Goal: Complete application form

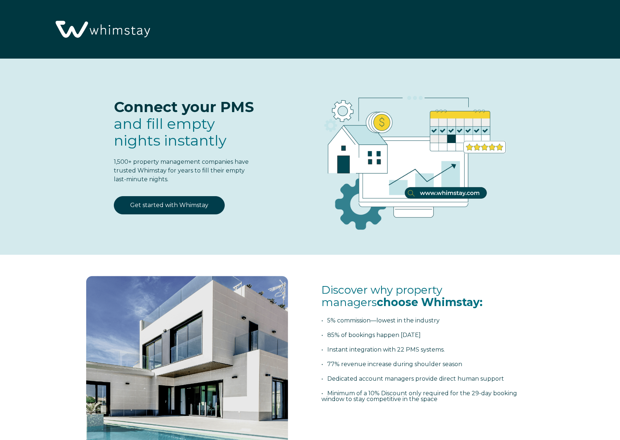
select select "CA"
select select "Standard"
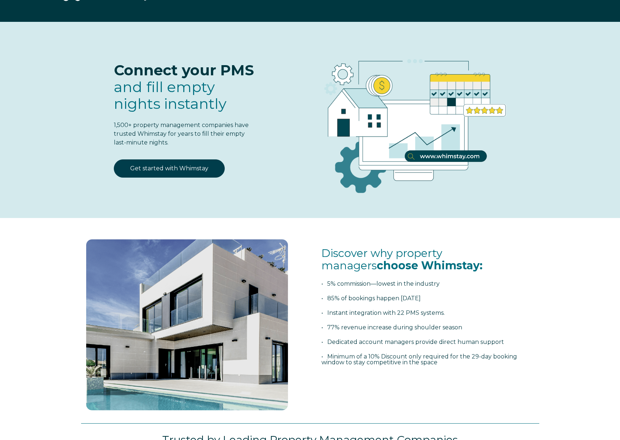
scroll to position [35, 0]
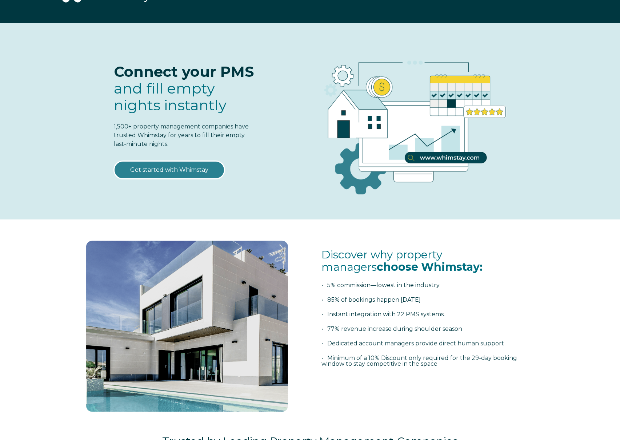
click at [187, 167] on link "Get started with Whimstay" at bounding box center [169, 170] width 111 height 18
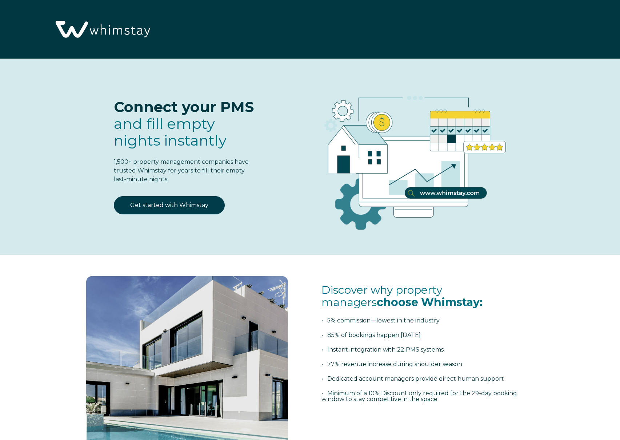
select select "CA"
select select "Standard"
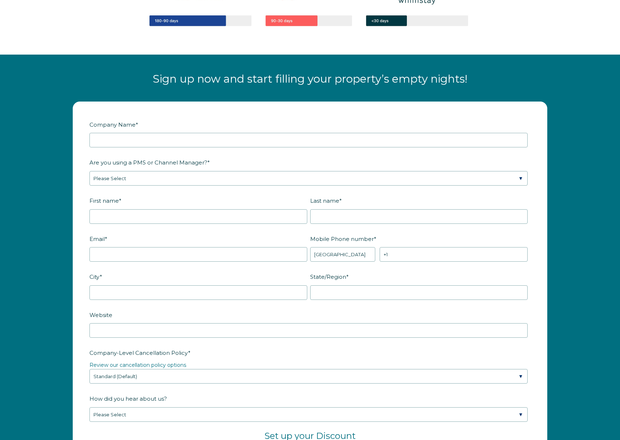
scroll to position [864, 0]
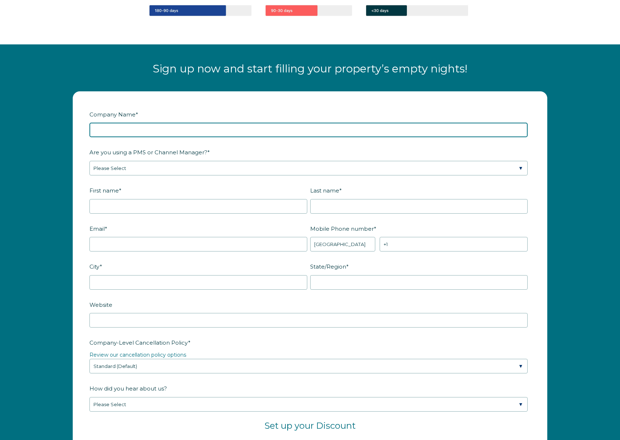
click at [172, 131] on input "Company Name *" at bounding box center [308, 130] width 438 height 15
type input "Cloud Properties LLC"
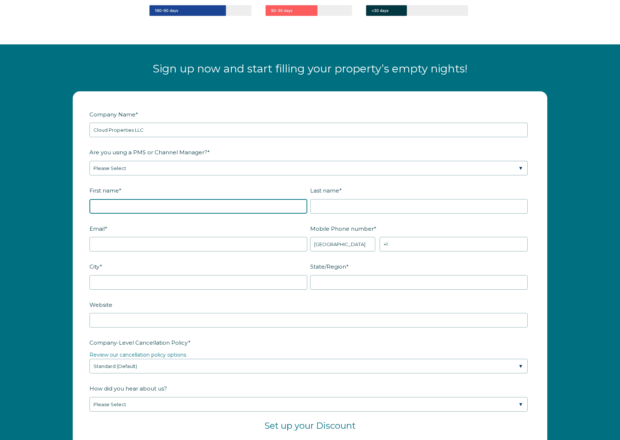
type input "Soban"
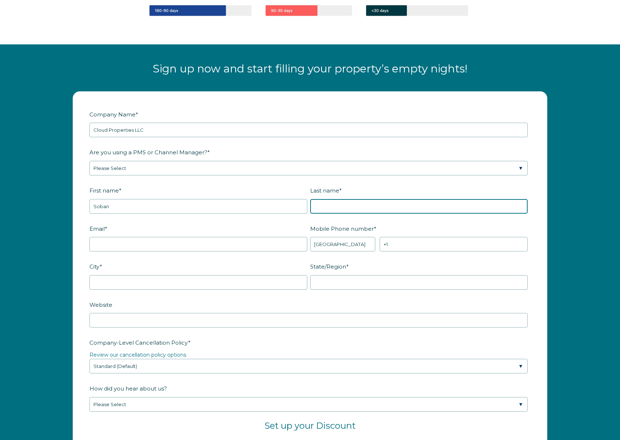
type input "Minhas"
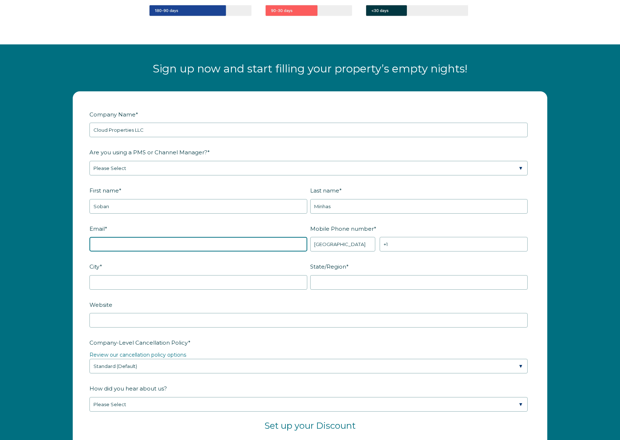
type input "[EMAIL_ADDRESS][DOMAIN_NAME]"
type input "[GEOGRAPHIC_DATA]"
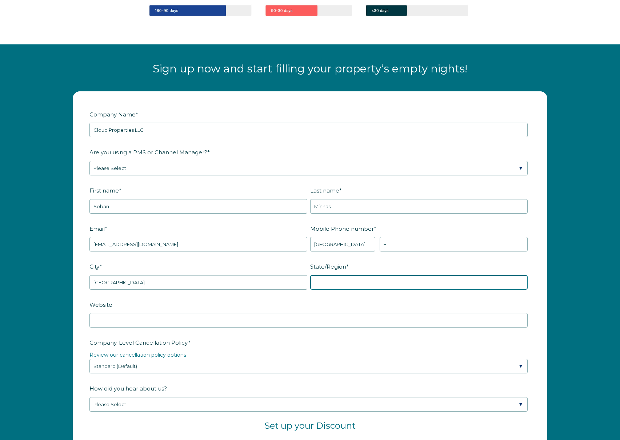
type input "MI"
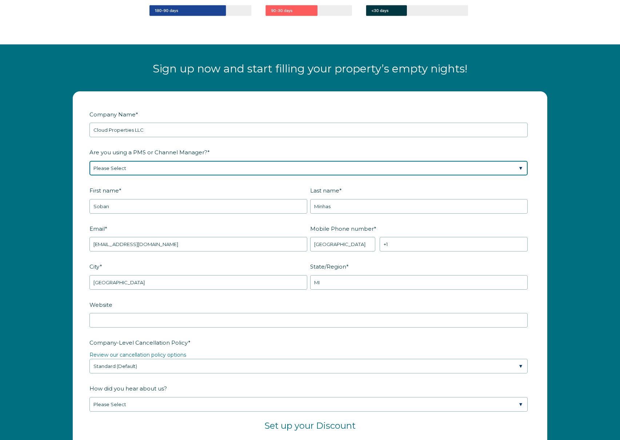
click at [171, 172] on select "Please Select Barefoot BookingPal Boost Brightside CiiRUS Escapia Guesty Hostaw…" at bounding box center [308, 168] width 438 height 15
select select "Guesty"
click at [89, 161] on select "Please Select Barefoot BookingPal Boost Brightside CiiRUS Escapia Guesty Hostaw…" at bounding box center [308, 168] width 438 height 15
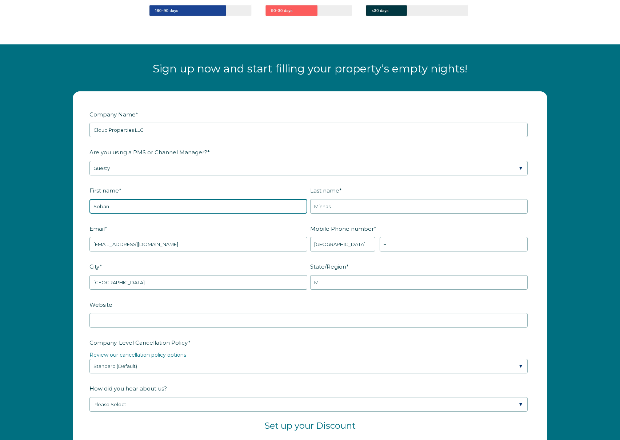
click at [161, 209] on input "Soban" at bounding box center [198, 206] width 218 height 15
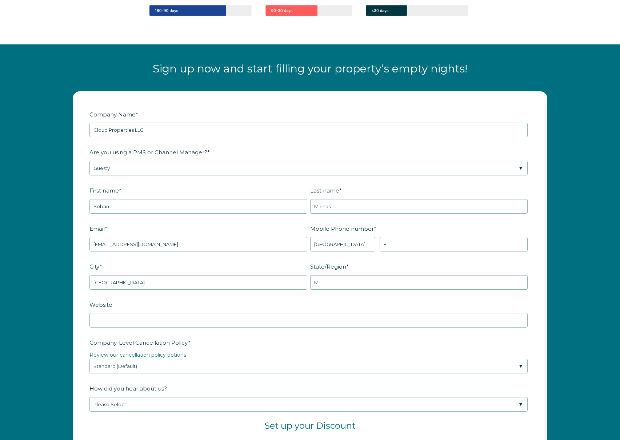
click at [210, 188] on label "First name *" at bounding box center [199, 190] width 221 height 13
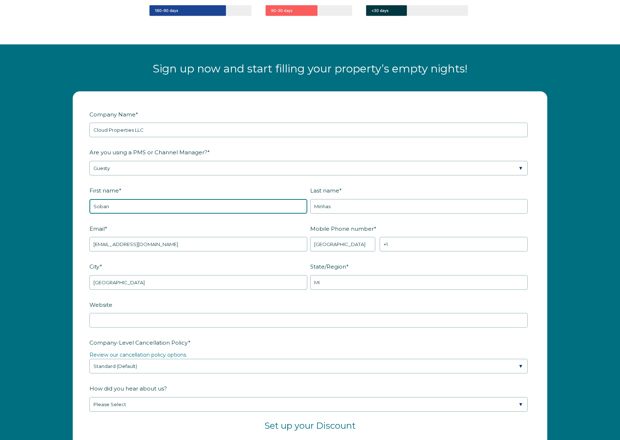
click at [210, 199] on input "Soban" at bounding box center [198, 206] width 218 height 15
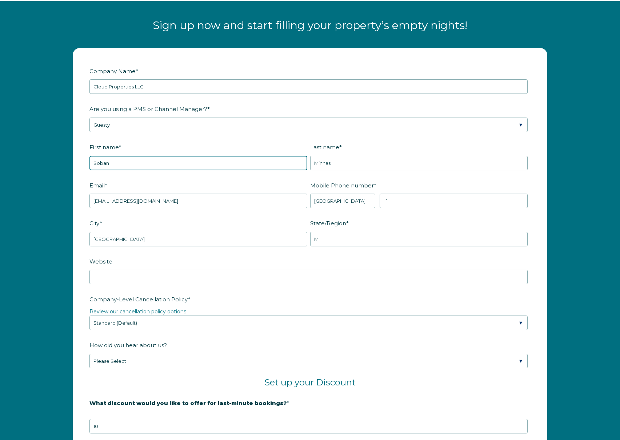
scroll to position [906, 0]
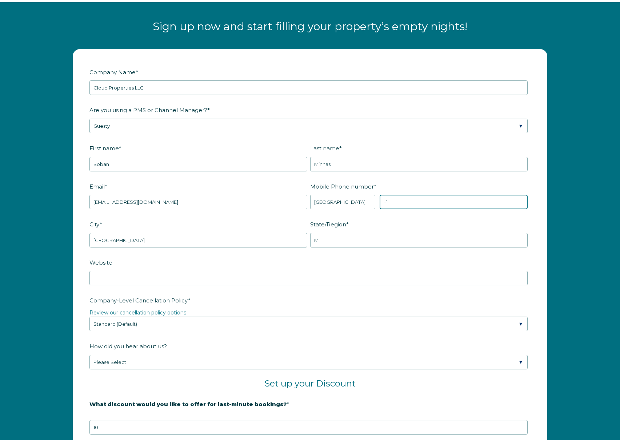
click at [412, 201] on input "+1" at bounding box center [454, 201] width 148 height 15
type input "[PHONE_NUMBER]"
click at [196, 190] on label "Email *" at bounding box center [199, 186] width 221 height 13
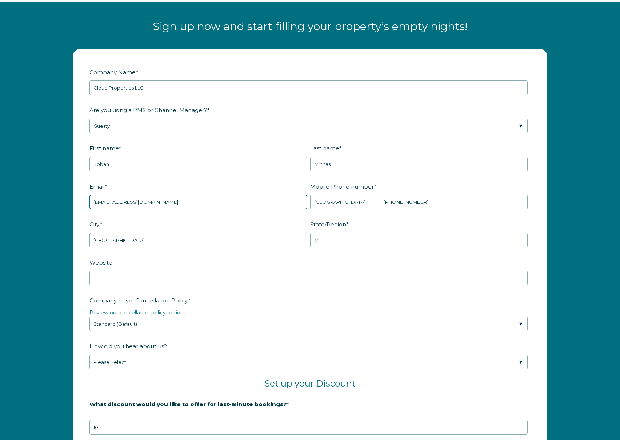
click at [196, 194] on input "[EMAIL_ADDRESS][DOMAIN_NAME]" at bounding box center [198, 201] width 218 height 15
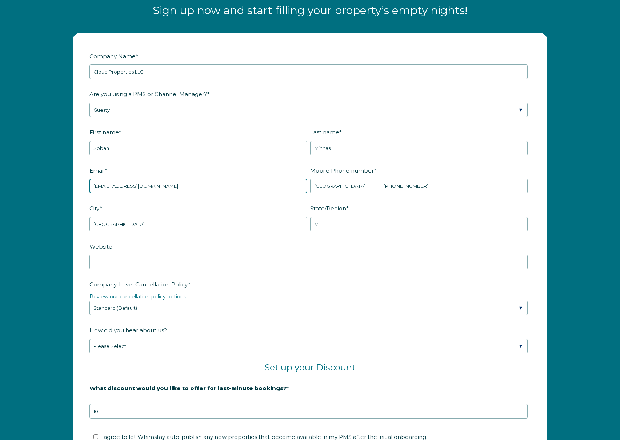
scroll to position [927, 0]
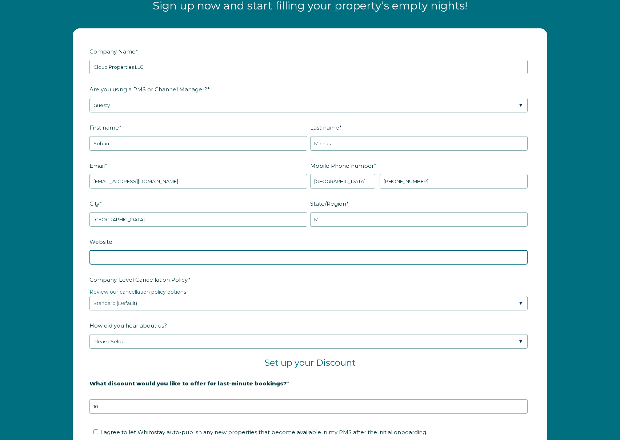
click at [171, 254] on input "Website" at bounding box center [308, 257] width 438 height 15
click at [181, 257] on input "Website" at bounding box center [308, 257] width 438 height 15
type input "[DOMAIN_NAME]"
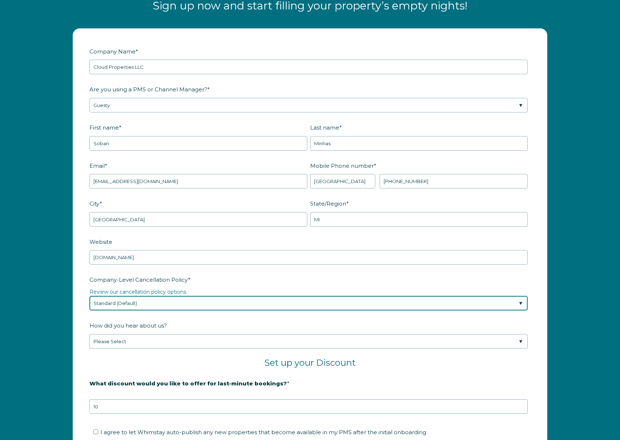
click at [185, 304] on select "Please Select Partial Standard (Default) Moderate Strict" at bounding box center [308, 303] width 438 height 15
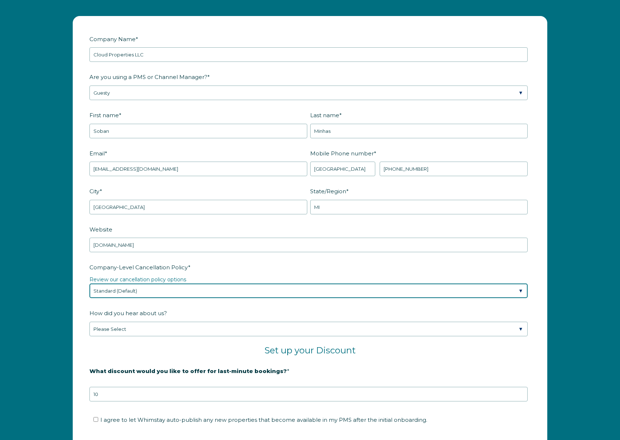
scroll to position [940, 0]
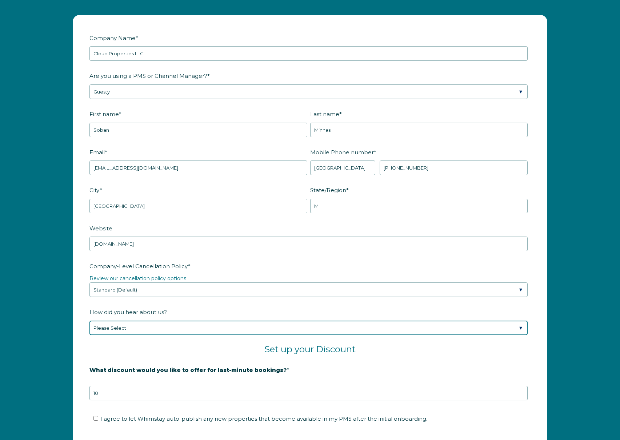
click at [154, 328] on select "Please Select Found Whimstay through a Google search Spoke to a Whimstay salesp…" at bounding box center [308, 327] width 438 height 15
click at [89, 320] on select "Please Select Found Whimstay through a Google search Spoke to a Whimstay salesp…" at bounding box center [308, 327] width 438 height 15
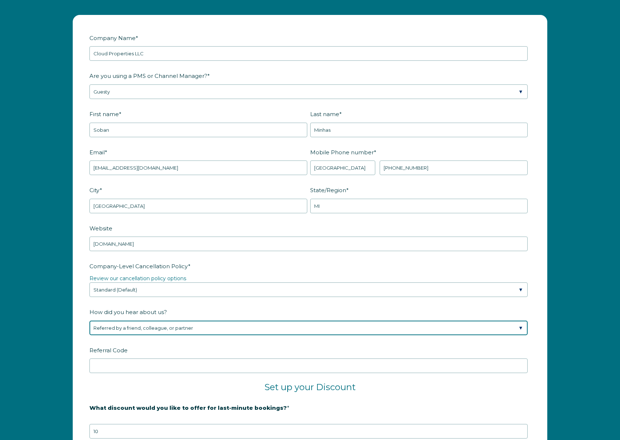
click at [202, 332] on select "Please Select Found Whimstay through a Google search Spoke to a Whimstay salesp…" at bounding box center [308, 327] width 438 height 15
select select "Social Media"
click at [89, 320] on select "Please Select Found Whimstay through a Google search Spoke to a Whimstay salesp…" at bounding box center [308, 327] width 438 height 15
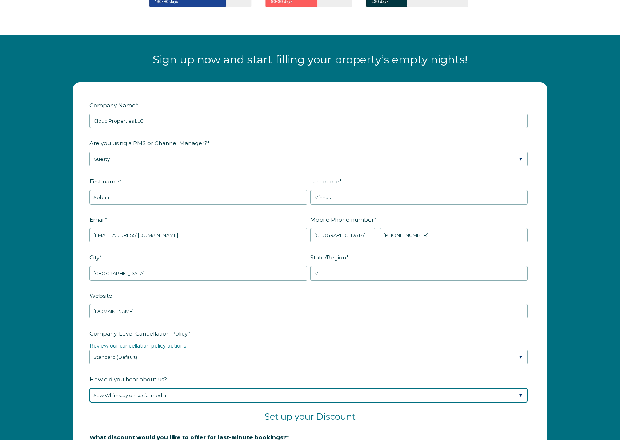
scroll to position [882, 0]
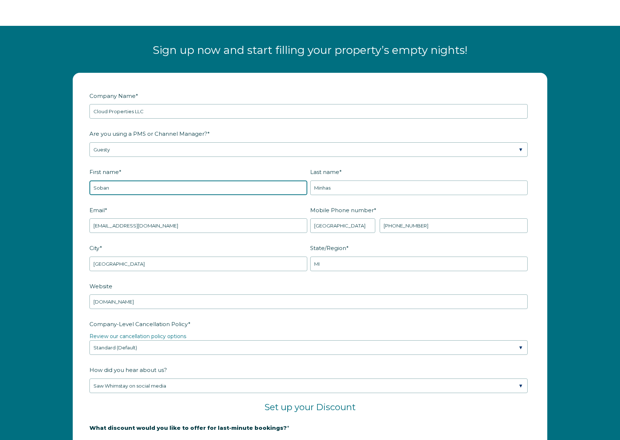
click at [174, 186] on input "Soban" at bounding box center [198, 187] width 218 height 15
type input "[PERSON_NAME]"
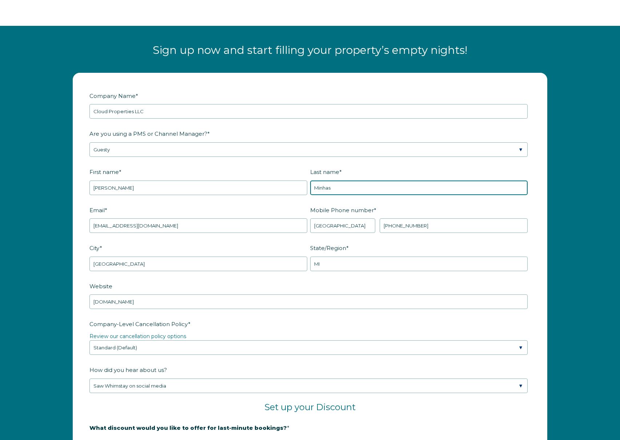
click at [355, 186] on input "Minhas" at bounding box center [419, 187] width 218 height 15
type input "[PERSON_NAME]"
click at [564, 209] on div "Company Name * Cloud Properties LLC Are you using a PMS or Channel Manager? * P…" at bounding box center [310, 345] width 620 height 561
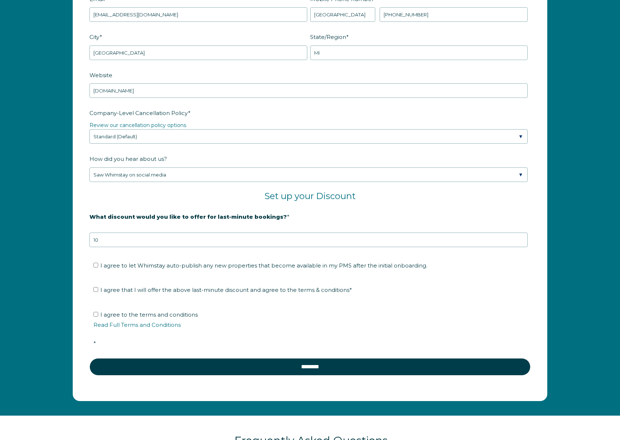
scroll to position [1107, 0]
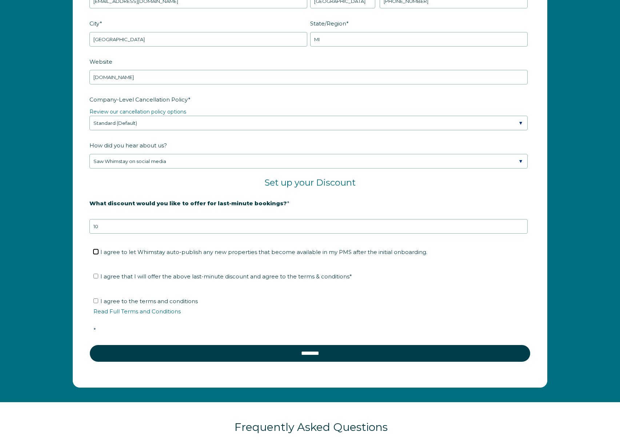
click at [94, 251] on input "I agree to let Whimstay auto-publish any new properties that become available i…" at bounding box center [95, 251] width 5 height 5
checkbox input "true"
click at [96, 275] on input "I agree that I will offer the above last-minute discount and agree to the terms…" at bounding box center [95, 275] width 5 height 5
checkbox input "true"
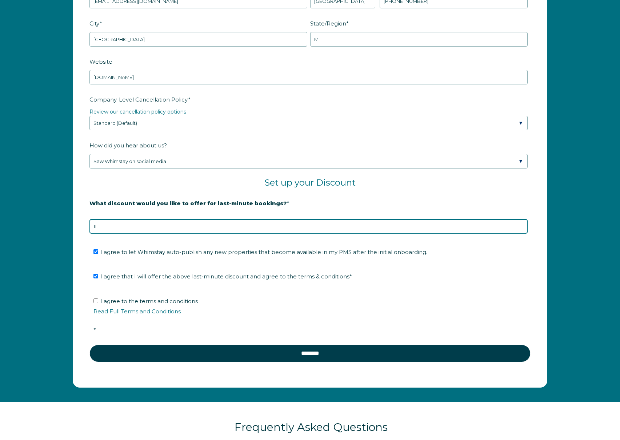
click at [521, 224] on input "11" at bounding box center [308, 226] width 438 height 15
click at [521, 224] on input "12" at bounding box center [308, 226] width 438 height 15
click at [522, 232] on input "12" at bounding box center [308, 226] width 438 height 15
click at [522, 229] on input "12" at bounding box center [308, 226] width 438 height 15
click at [521, 228] on input "11" at bounding box center [308, 226] width 438 height 15
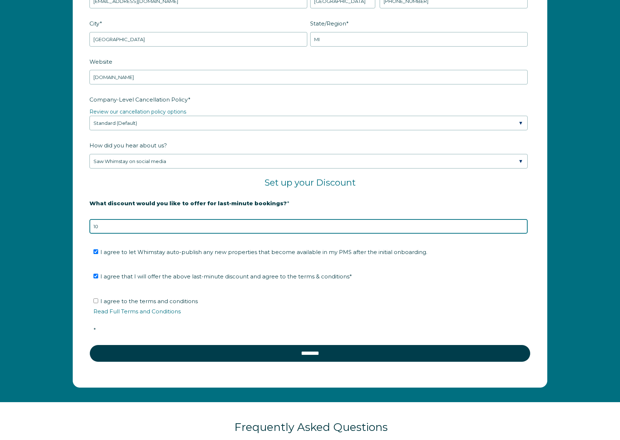
click at [521, 228] on input "10" at bounding box center [308, 226] width 438 height 15
click at [521, 228] on input "9" at bounding box center [308, 226] width 438 height 15
click at [521, 228] on input "8" at bounding box center [308, 226] width 438 height 15
click at [521, 228] on input "7" at bounding box center [308, 226] width 438 height 15
click at [521, 228] on input "6" at bounding box center [308, 226] width 438 height 15
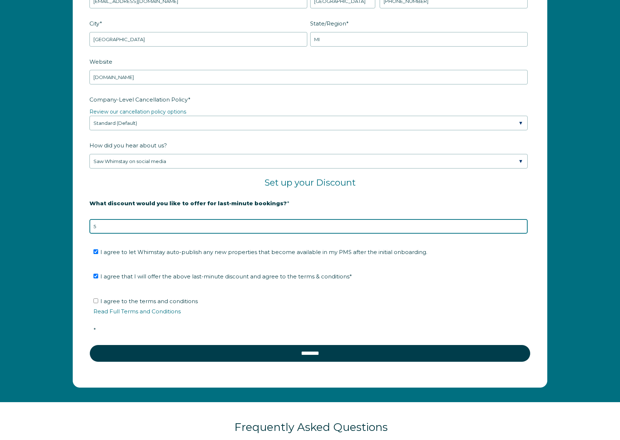
click at [521, 228] on input "5" at bounding box center [308, 226] width 438 height 15
click at [521, 224] on input "6" at bounding box center [308, 226] width 438 height 15
click at [521, 224] on input "7" at bounding box center [308, 226] width 438 height 15
click at [521, 224] on input "8" at bounding box center [308, 226] width 438 height 15
click at [521, 224] on input "9" at bounding box center [308, 226] width 438 height 15
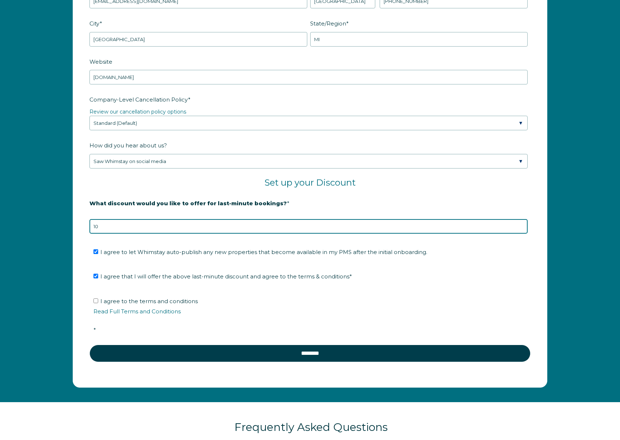
type input "10"
click at [521, 224] on input "10" at bounding box center [308, 226] width 438 height 15
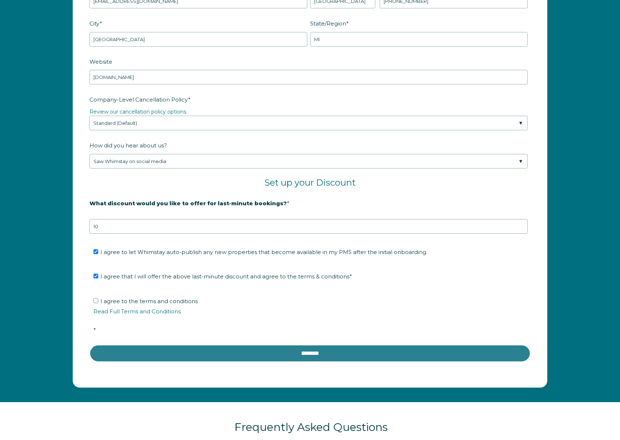
click at [253, 347] on input "********" at bounding box center [309, 352] width 441 height 17
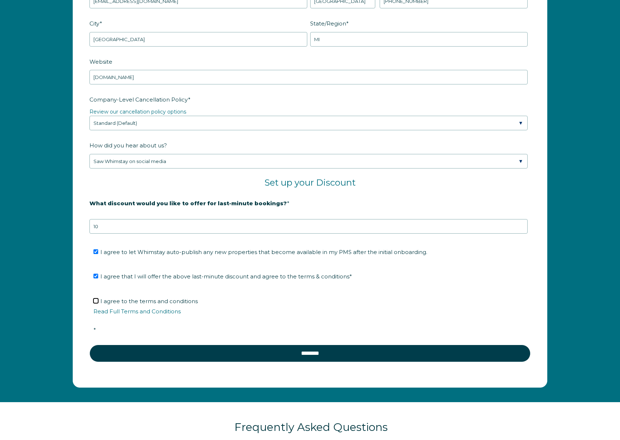
click at [97, 299] on input "I agree to the terms and conditions Read Full Terms and Conditions *" at bounding box center [95, 300] width 5 height 5
checkbox input "true"
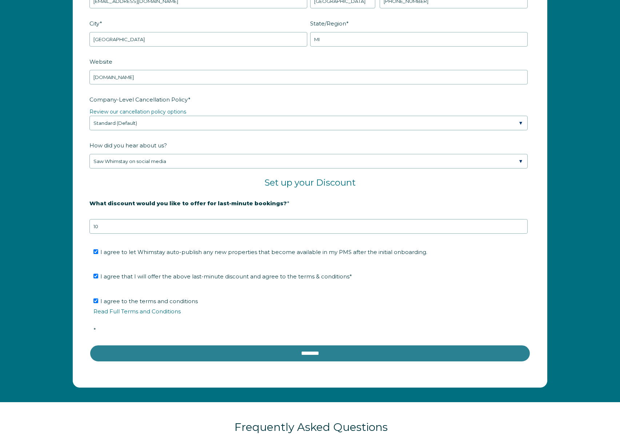
click at [268, 349] on input "********" at bounding box center [309, 352] width 441 height 17
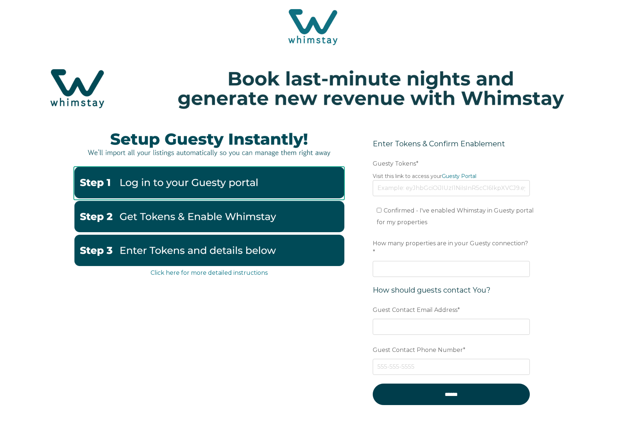
click at [156, 184] on img at bounding box center [209, 181] width 270 height 31
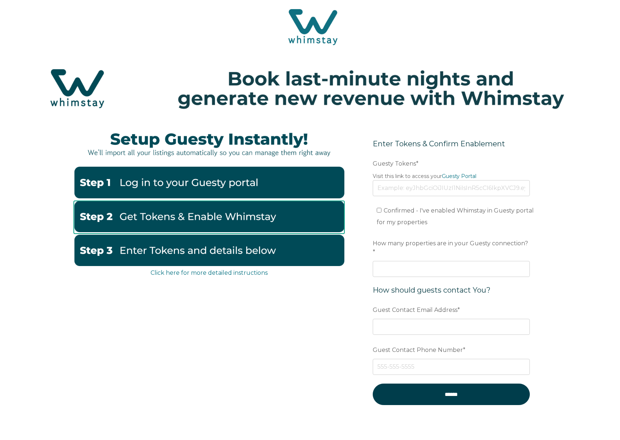
click at [215, 213] on img at bounding box center [209, 216] width 270 height 31
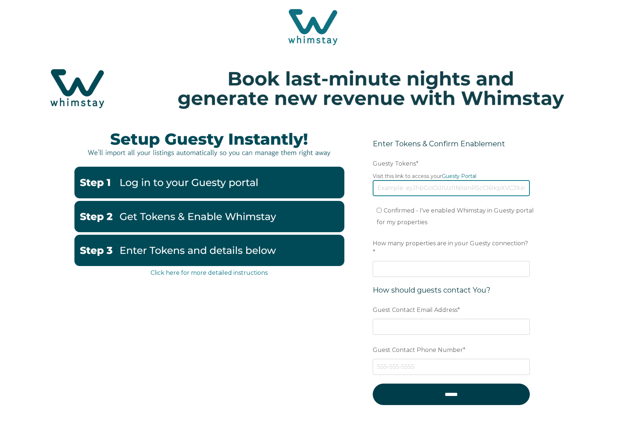
click at [413, 188] on input "Guesty Tokens *" at bounding box center [451, 188] width 157 height 16
paste input "eyJhbGciOiJIUzI1NiIsInR5cCI6IkpXVCJ9.eyJ0b2tlbklkIjoiNjhkZDNmOTFjMTczY2QzZjcwOD…"
type input "eyJhbGciOiJIUzI1NiIsInR5cCI6IkpXVCJ9.eyJ0b2tlbklkIjoiNjhkZDNmOTFjMTczY2QzZjcwOD…"
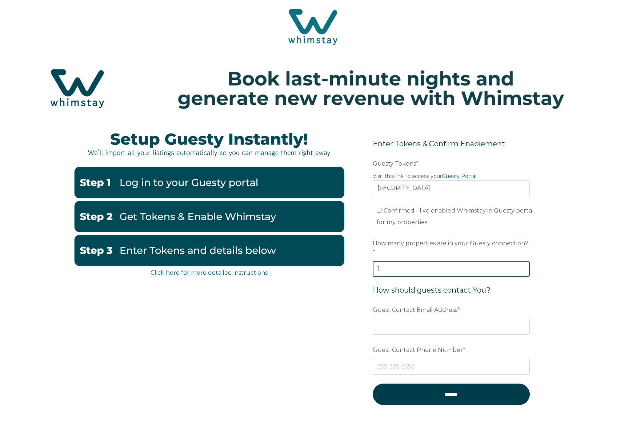
scroll to position [0, 0]
click at [523, 261] on input "13" at bounding box center [451, 269] width 157 height 16
click at [523, 261] on input "14" at bounding box center [451, 269] width 157 height 16
click at [523, 261] on input "15" at bounding box center [451, 269] width 157 height 16
click at [523, 261] on input "16" at bounding box center [451, 269] width 157 height 16
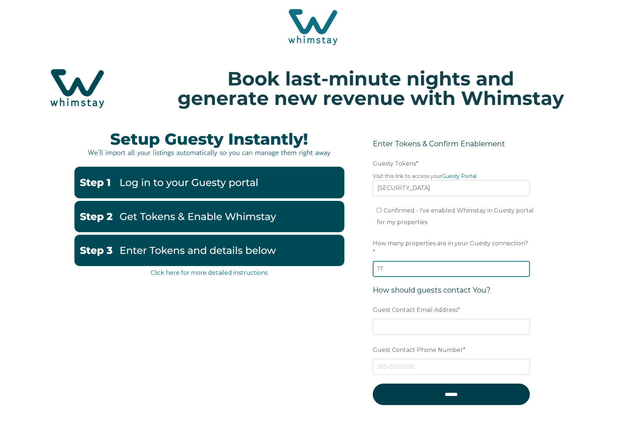
click at [523, 261] on input "17" at bounding box center [451, 269] width 157 height 16
click at [523, 261] on input "18" at bounding box center [451, 269] width 157 height 16
click at [523, 261] on input "19" at bounding box center [451, 269] width 157 height 16
type input "20"
click at [523, 261] on input "20" at bounding box center [451, 269] width 157 height 16
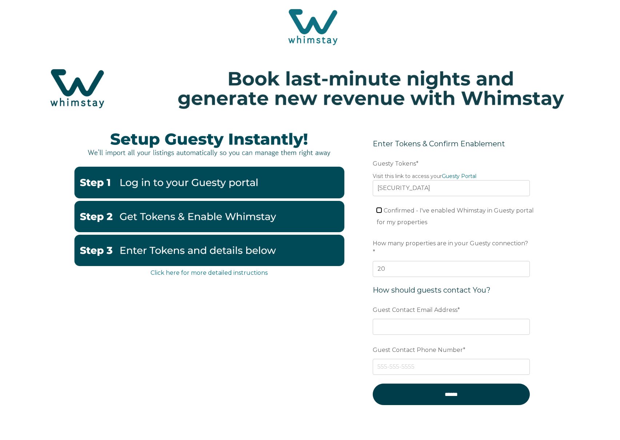
click at [380, 210] on input "Confirmed - I've enabled Whimstay in Guesty portal for my properties" at bounding box center [379, 210] width 5 height 5
checkbox input "true"
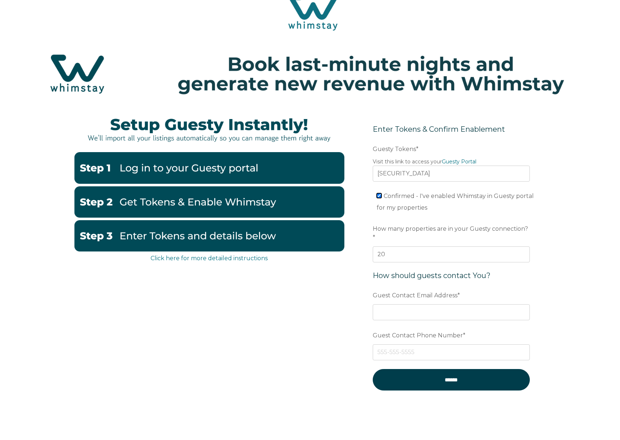
scroll to position [15, 0]
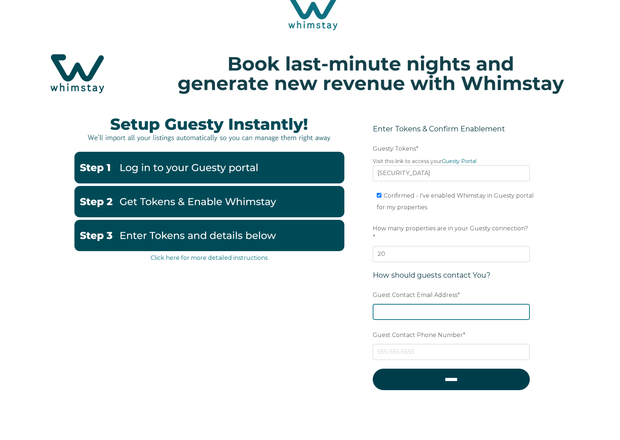
click at [460, 304] on input "Guest Contact Email Address *" at bounding box center [451, 312] width 157 height 16
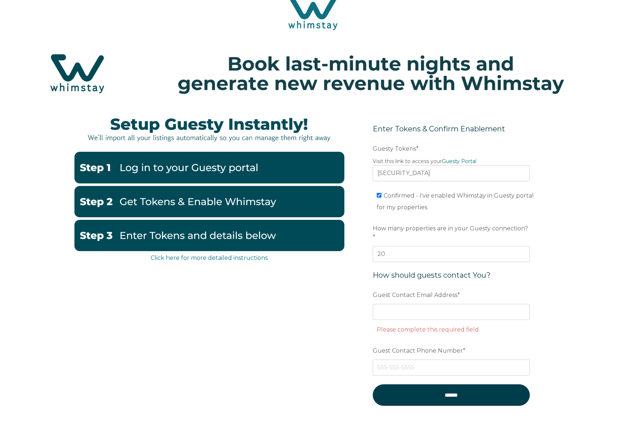
click at [601, 280] on div "Click here for more detailed instructions Enter Tokens & Confirm Enablement Pre…" at bounding box center [310, 284] width 620 height 352
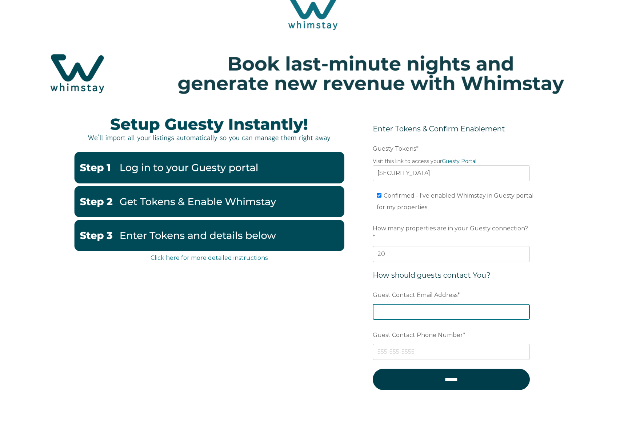
click at [492, 310] on input "Guest Contact Email Address *" at bounding box center [451, 312] width 157 height 16
type input "[EMAIL_ADDRESS][DOMAIN_NAME]"
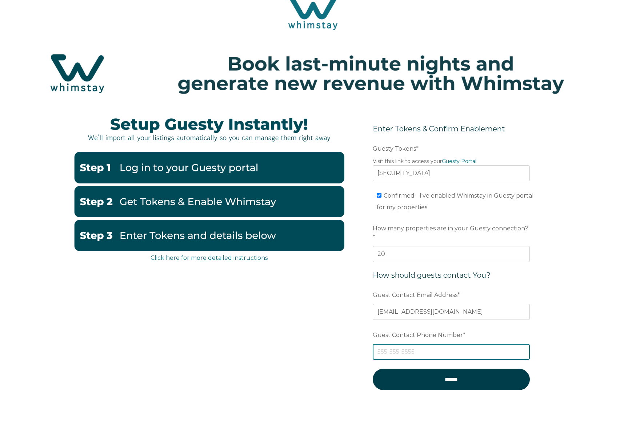
click at [431, 344] on input "Guest Contact Phone Number *" at bounding box center [451, 352] width 157 height 16
type input "3134509167"
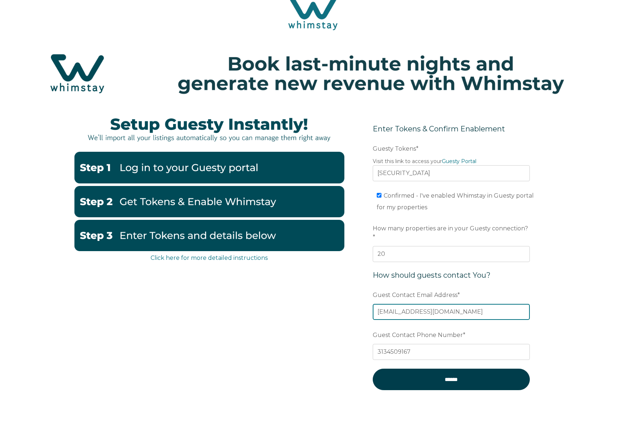
drag, startPoint x: 497, startPoint y: 307, endPoint x: 365, endPoint y: 300, distance: 131.8
click at [365, 300] on form "Enter Tokens & Confirm Enablement Preferred language Email Guesty Tokens * Visi…" at bounding box center [451, 261] width 190 height 307
click at [481, 305] on input "[EMAIL_ADDRESS][DOMAIN_NAME]" at bounding box center [451, 312] width 157 height 16
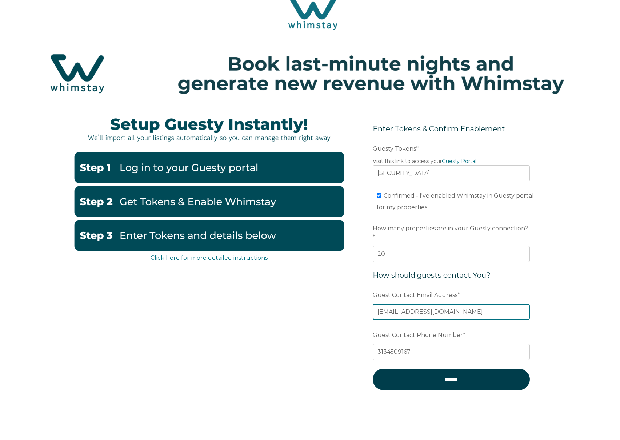
click at [481, 305] on input "[EMAIL_ADDRESS][DOMAIN_NAME]" at bounding box center [451, 312] width 157 height 16
type input "cloudpropertiesbnb@gmail.com"
click at [593, 297] on div "Click here for more detailed instructions Enter Tokens & Confirm Enablement Pre…" at bounding box center [310, 276] width 620 height 336
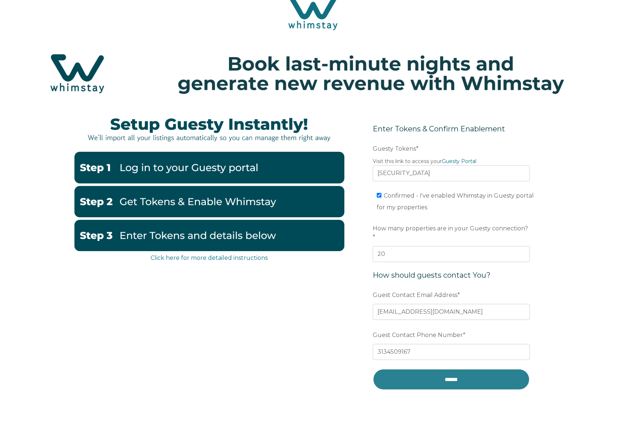
click at [443, 371] on input "******" at bounding box center [451, 378] width 157 height 21
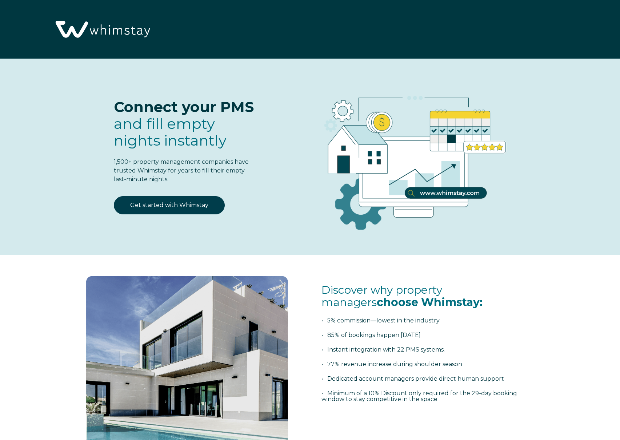
select select "US"
select select "Standard"
